Goal: Information Seeking & Learning: Learn about a topic

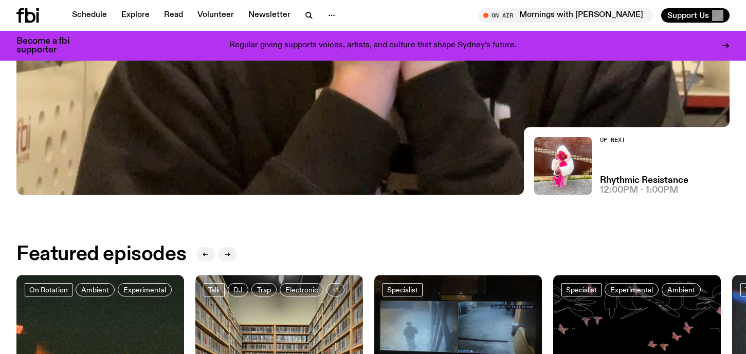
scroll to position [292, 0]
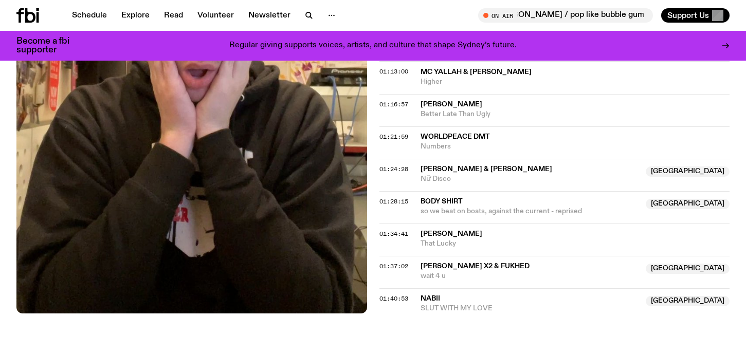
scroll to position [1042, 0]
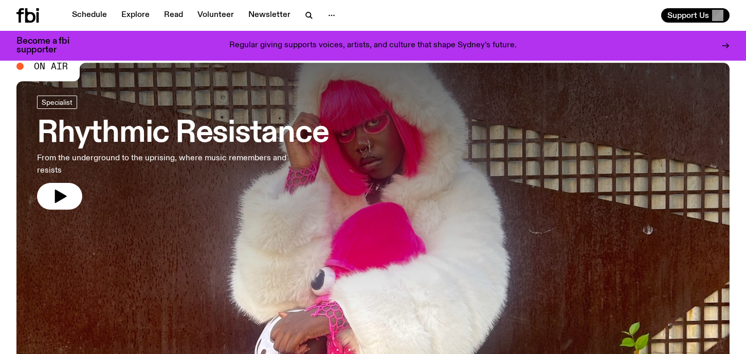
scroll to position [247, 0]
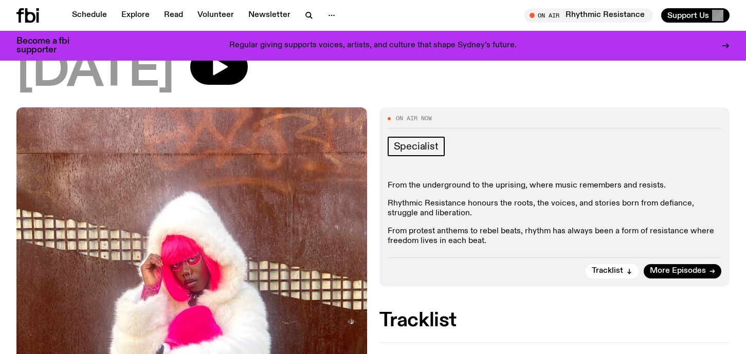
scroll to position [91, 0]
click at [620, 273] on span "Tracklist" at bounding box center [607, 272] width 31 height 8
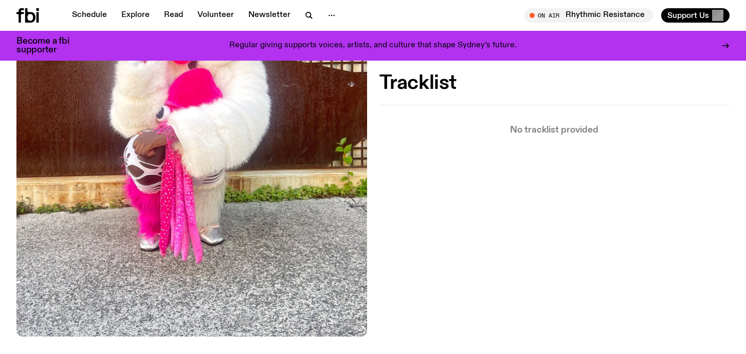
scroll to position [246, 0]
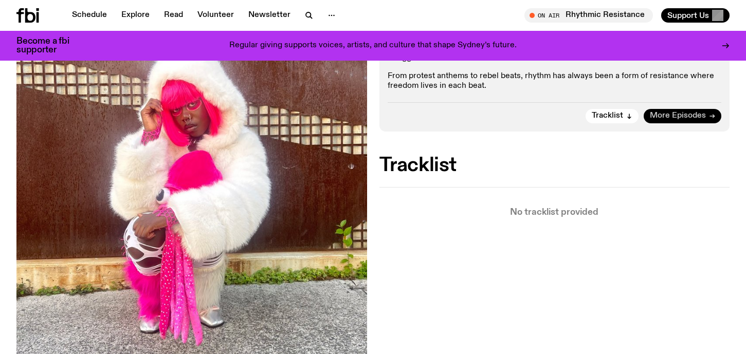
click at [688, 112] on span "More Episodes" at bounding box center [678, 116] width 56 height 8
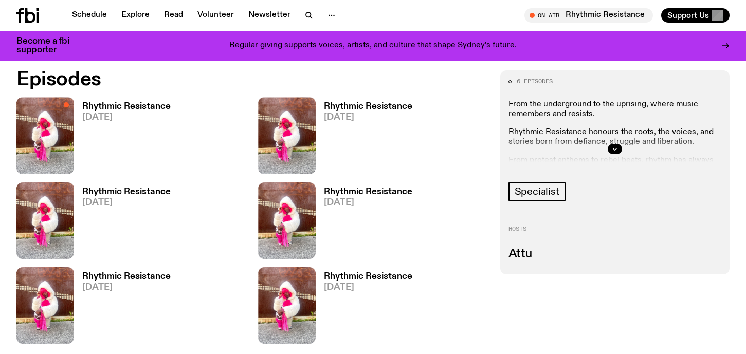
scroll to position [492, 0]
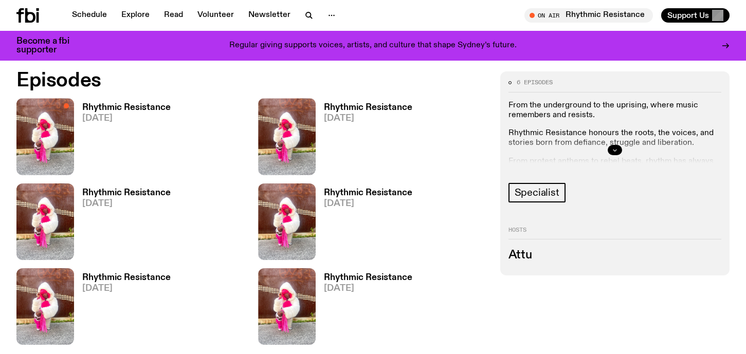
click at [611, 151] on button "button" at bounding box center [615, 150] width 14 height 10
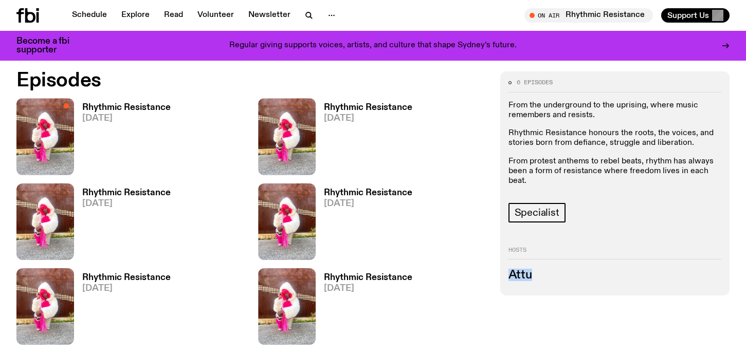
drag, startPoint x: 534, startPoint y: 278, endPoint x: 507, endPoint y: 277, distance: 27.3
click at [507, 277] on div "6 episodes From the underground to the uprising, where music remembers and resi…" at bounding box center [615, 184] width 229 height 224
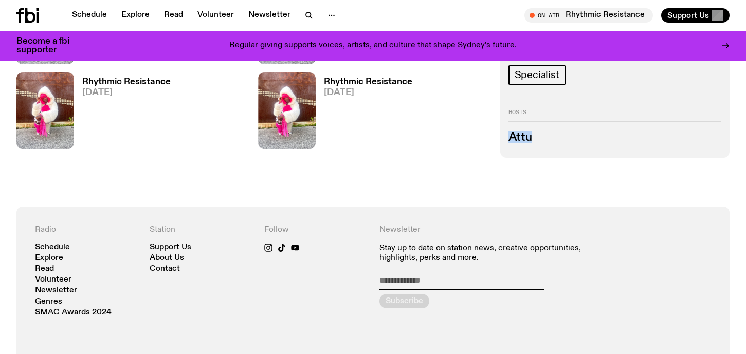
scroll to position [471, 0]
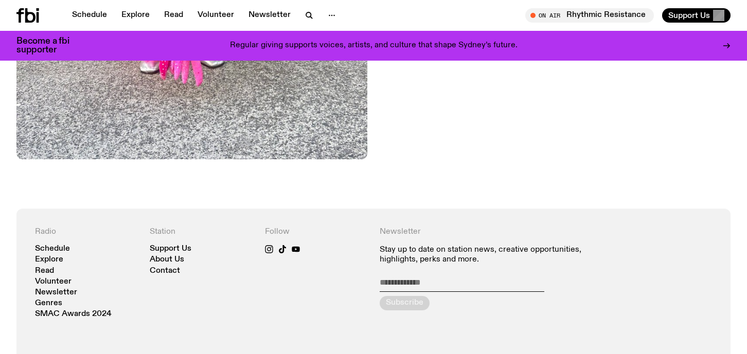
scroll to position [727, 0]
